Goal: Information Seeking & Learning: Learn about a topic

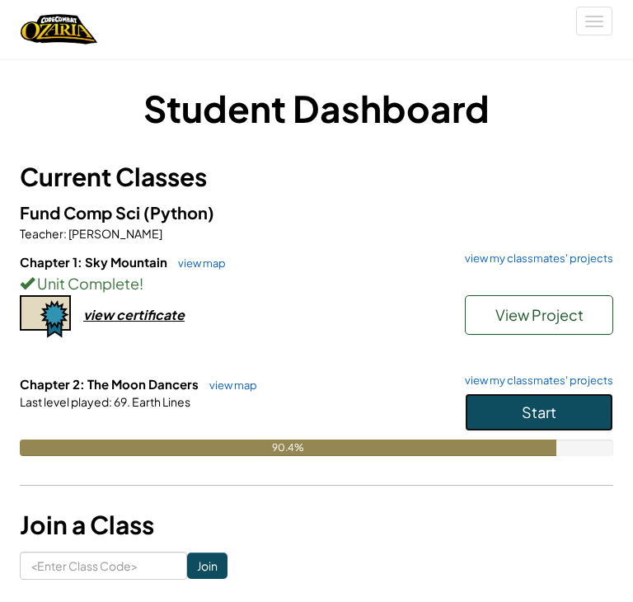
click at [522, 393] on button "Start" at bounding box center [539, 412] width 148 height 38
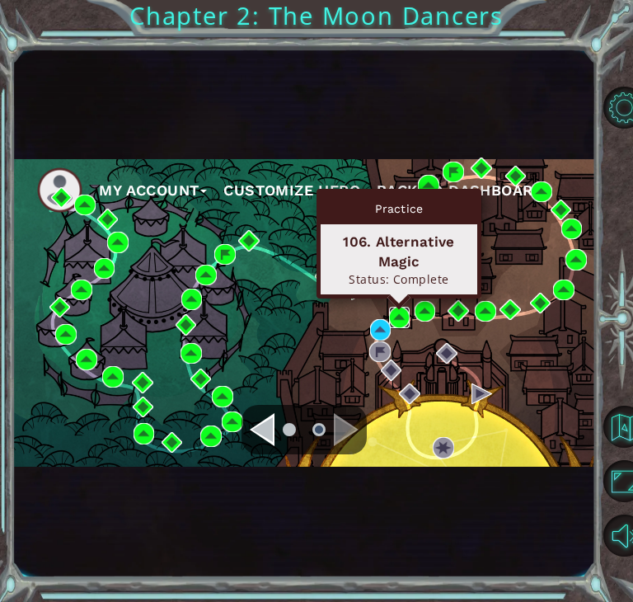
click at [399, 320] on img at bounding box center [399, 317] width 21 height 21
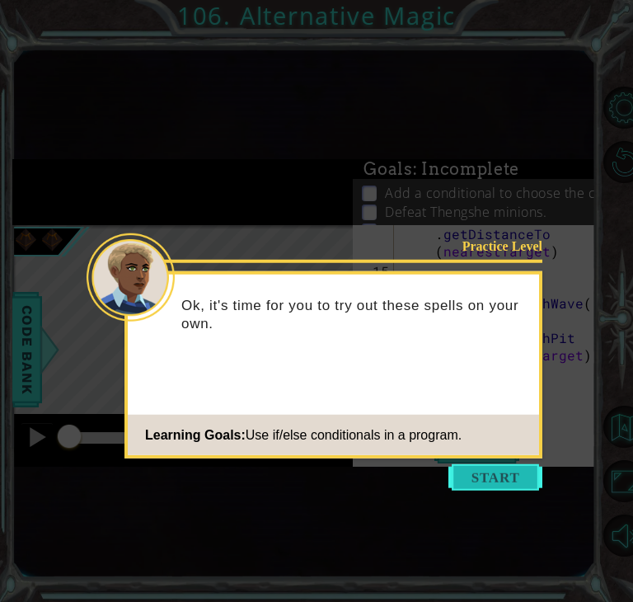
scroll to position [328, 0]
click at [475, 482] on button "Start" at bounding box center [496, 477] width 94 height 26
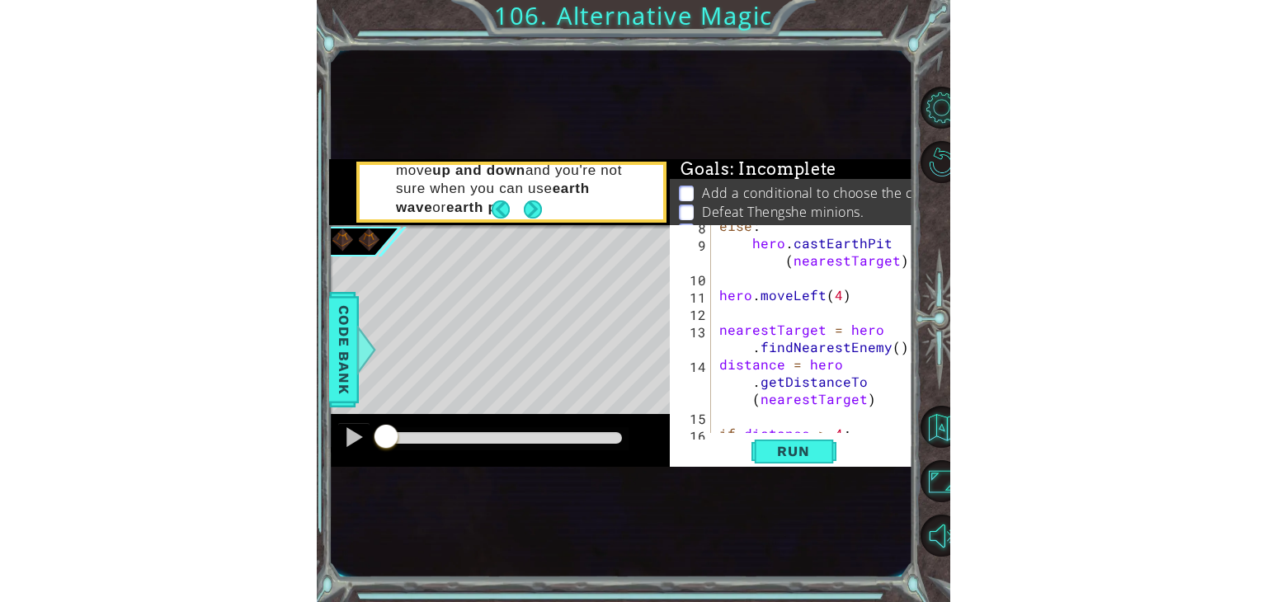
scroll to position [185, 0]
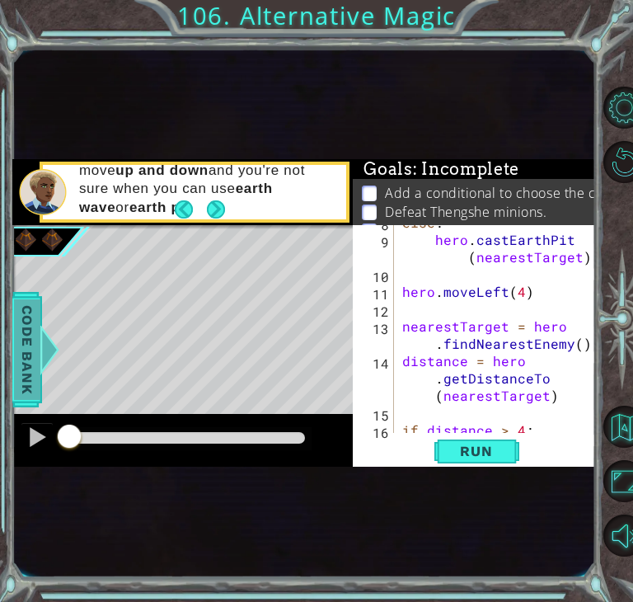
click at [46, 353] on div at bounding box center [50, 349] width 21 height 49
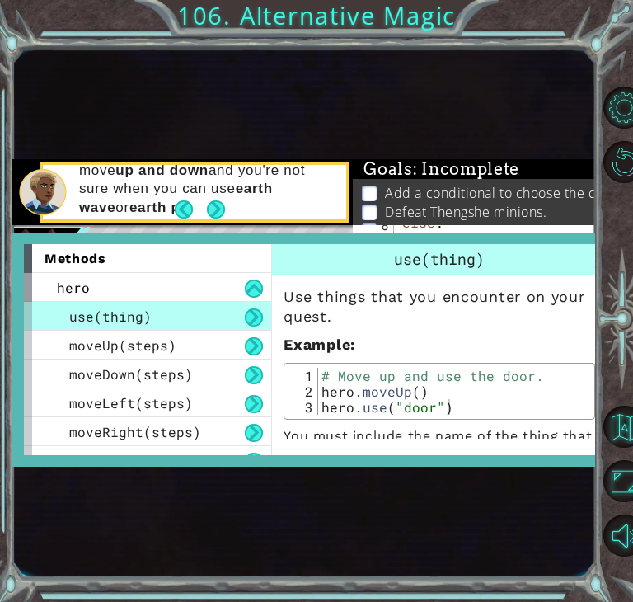
click at [381, 208] on li "Defeat Thengshe minions." at bounding box center [476, 212] width 228 height 19
click at [376, 222] on li "Get to the exit." at bounding box center [476, 231] width 228 height 19
click at [481, 249] on span "use(thing)" at bounding box center [439, 259] width 91 height 20
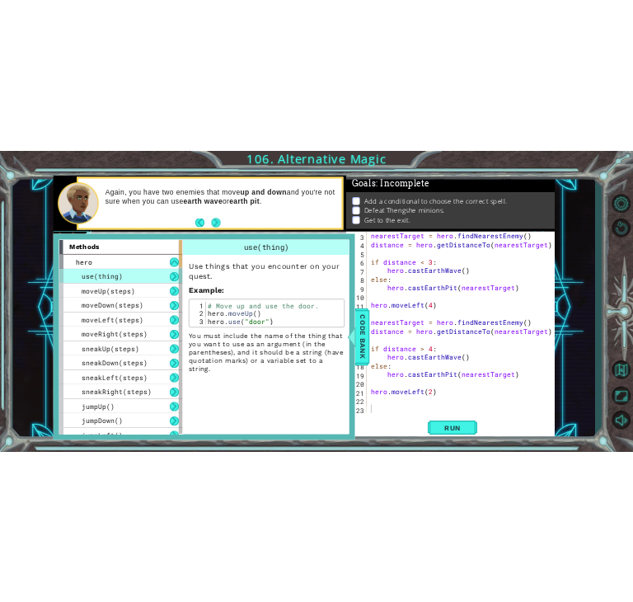
scroll to position [34, 0]
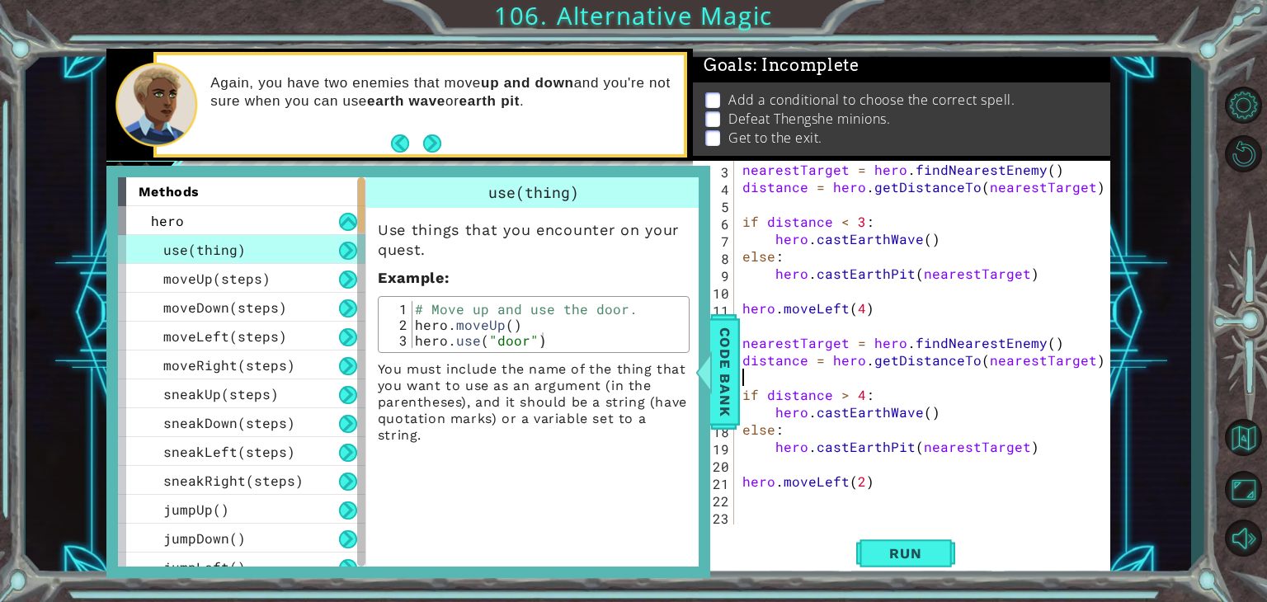
click at [632, 383] on div "nearestTarget = hero . findNearestEnemy ( ) distance = hero . getDistanceTo ( n…" at bounding box center [926, 360] width 375 height 398
click at [632, 379] on span "Code Bank" at bounding box center [725, 372] width 26 height 101
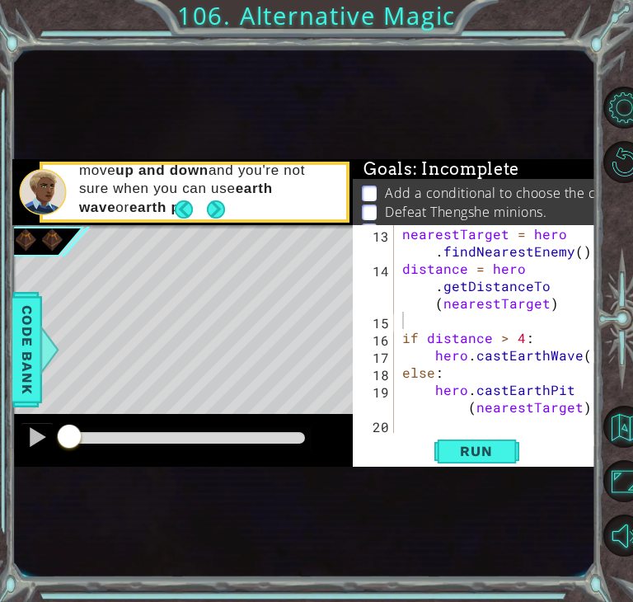
scroll to position [328, 0]
